Goal: Information Seeking & Learning: Learn about a topic

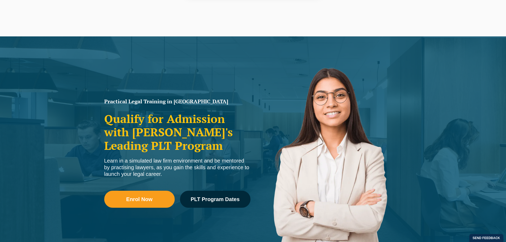
click at [304, 38] on button "Allow" at bounding box center [301, 34] width 25 height 13
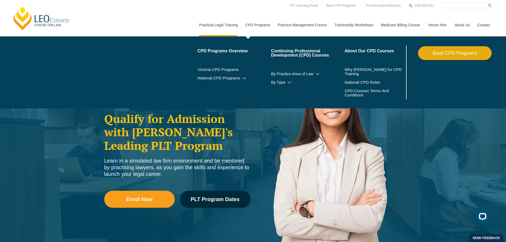
click at [444, 55] on link "Book CPD Programs" at bounding box center [455, 53] width 74 height 14
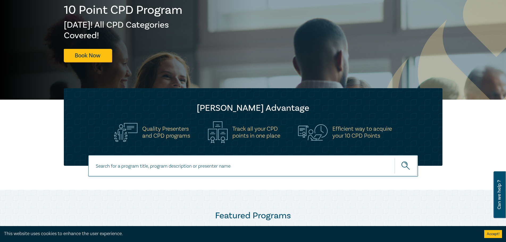
scroll to position [80, 0]
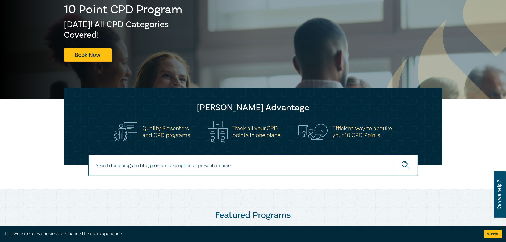
click at [164, 165] on input at bounding box center [253, 166] width 330 height 22
type input "Owners corporation"
click at [395, 157] on button "submit" at bounding box center [406, 165] width 23 height 16
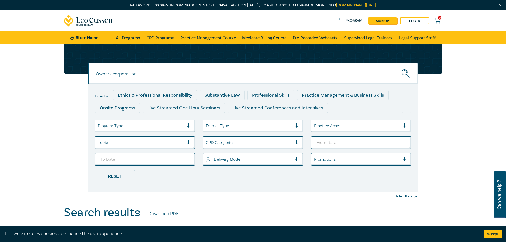
drag, startPoint x: 149, startPoint y: 76, endPoint x: 30, endPoint y: 76, distance: 119.4
click at [30, 76] on div "Owners corporation Owners corporation Owners corporation Filter by: Ethics & Pr…" at bounding box center [253, 124] width 506 height 161
type input "Subdivision"
click at [395, 66] on button "submit" at bounding box center [406, 74] width 23 height 16
click at [402, 76] on icon "submit" at bounding box center [406, 73] width 9 height 9
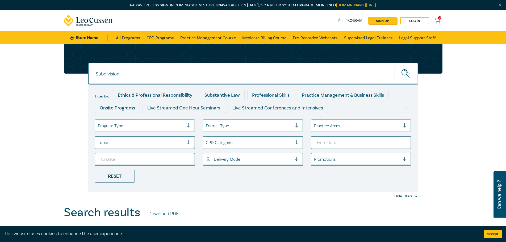
click at [158, 73] on input "Subdivision" at bounding box center [253, 74] width 330 height 22
click at [152, 39] on link "CPD Programs" at bounding box center [160, 37] width 27 height 13
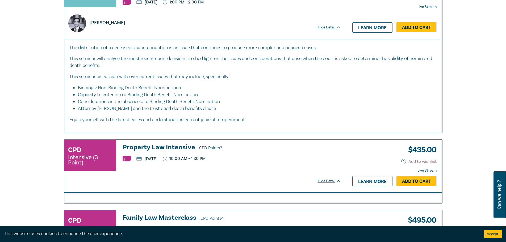
scroll to position [1516, 0]
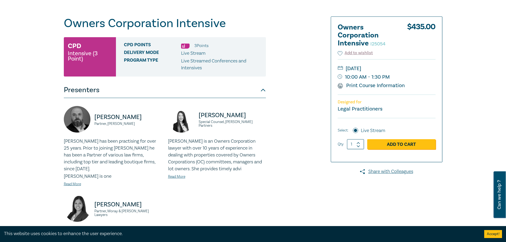
scroll to position [213, 0]
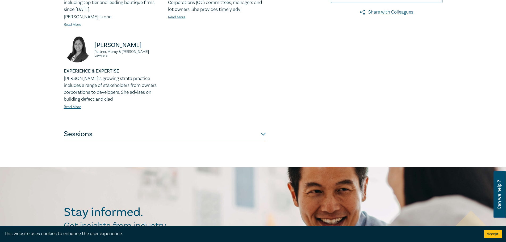
click at [96, 128] on button "Sessions" at bounding box center [165, 134] width 202 height 16
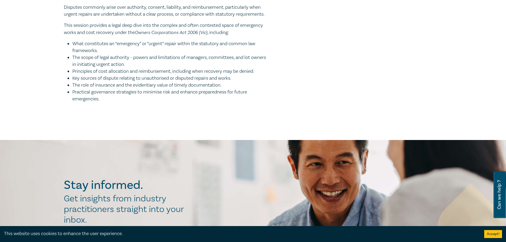
scroll to position [612, 0]
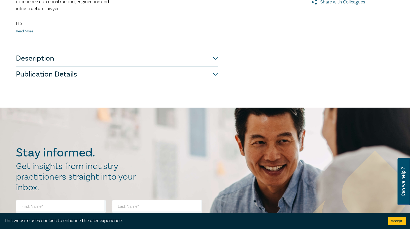
scroll to position [160, 0]
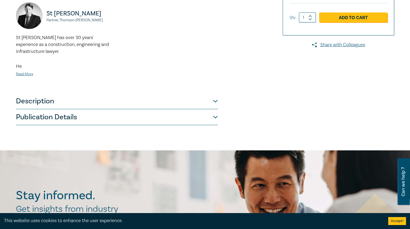
click at [37, 101] on button "Description" at bounding box center [117, 101] width 202 height 16
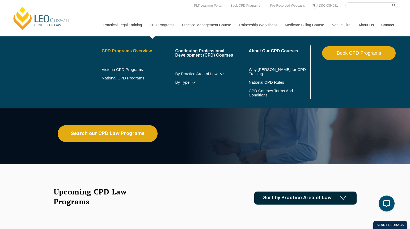
click at [139, 50] on link "CPD Programs Overview" at bounding box center [139, 51] width 74 height 4
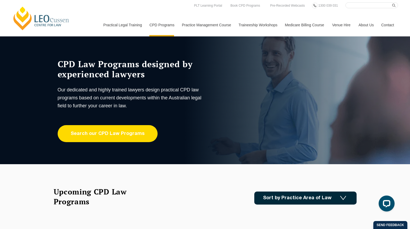
click at [114, 135] on link "Search our CPD Law Programs" at bounding box center [108, 133] width 100 height 17
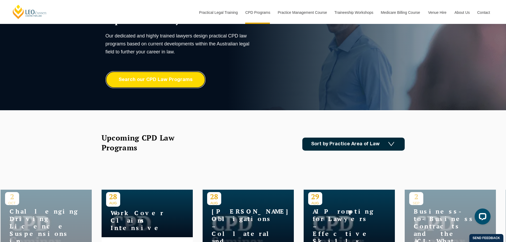
scroll to position [133, 0]
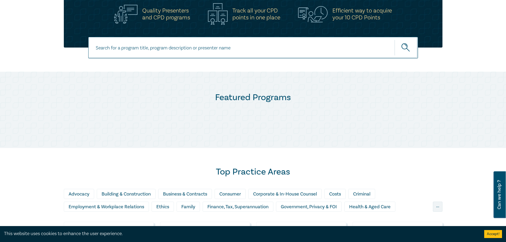
scroll to position [266, 0]
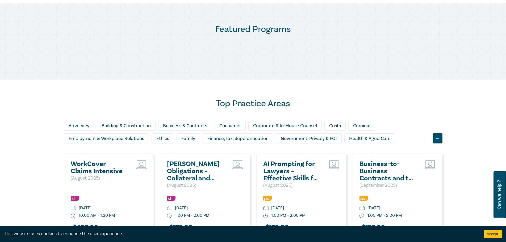
click at [410, 139] on div "..." at bounding box center [438, 139] width 10 height 10
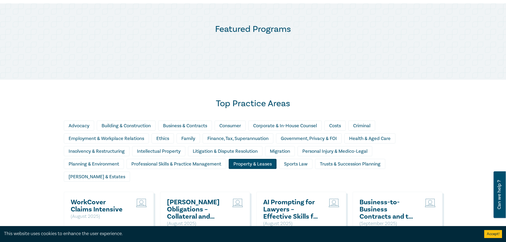
click at [255, 164] on div "Property & Leases" at bounding box center [253, 164] width 48 height 10
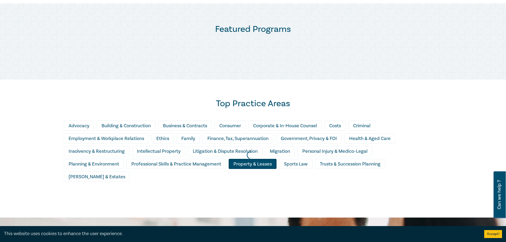
click at [191, 127] on div at bounding box center [250, 155] width 506 height 131
click at [410, 129] on div at bounding box center [250, 155] width 506 height 131
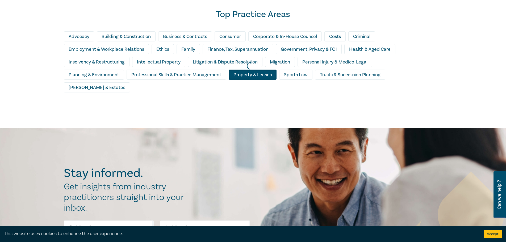
scroll to position [372, 0]
